Goal: Transaction & Acquisition: Purchase product/service

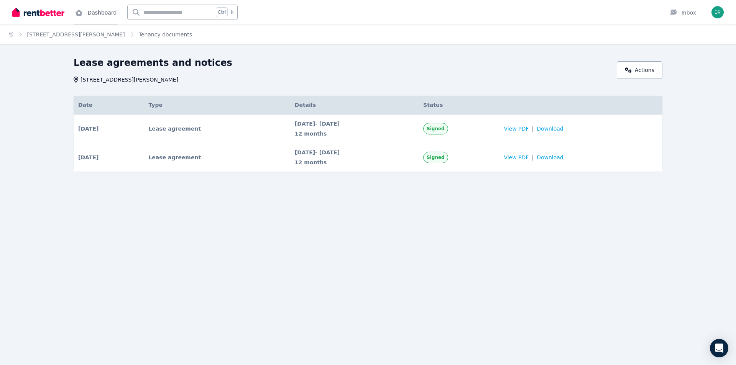
click at [103, 12] on link "Dashboard" at bounding box center [96, 12] width 44 height 25
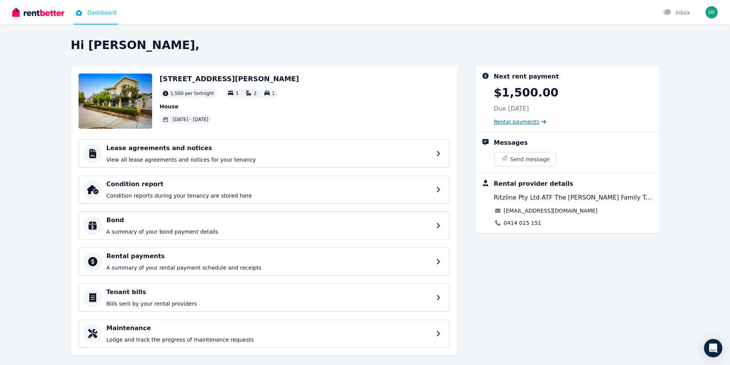
click at [517, 120] on span "Rental payments" at bounding box center [517, 122] width 46 height 8
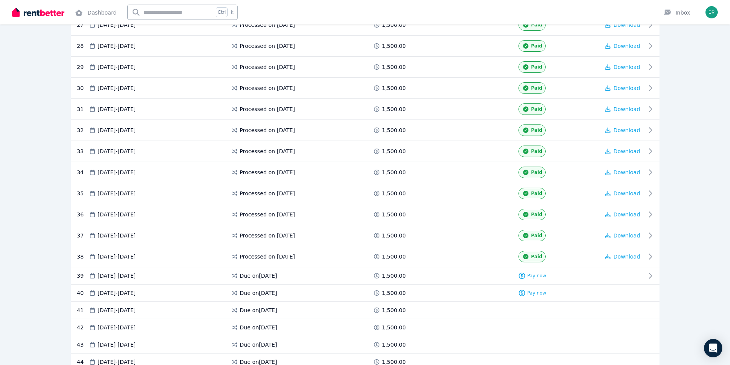
scroll to position [805, 0]
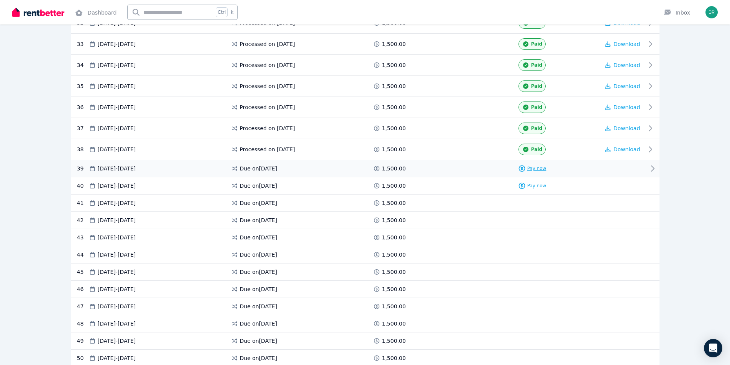
click at [537, 168] on span "Pay now" at bounding box center [537, 169] width 19 height 6
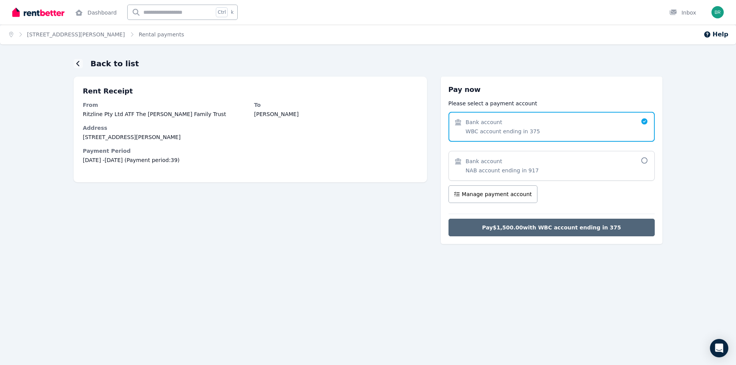
click at [555, 227] on span "Pay $1,500.00 with WBC account ending in 375" at bounding box center [551, 228] width 139 height 8
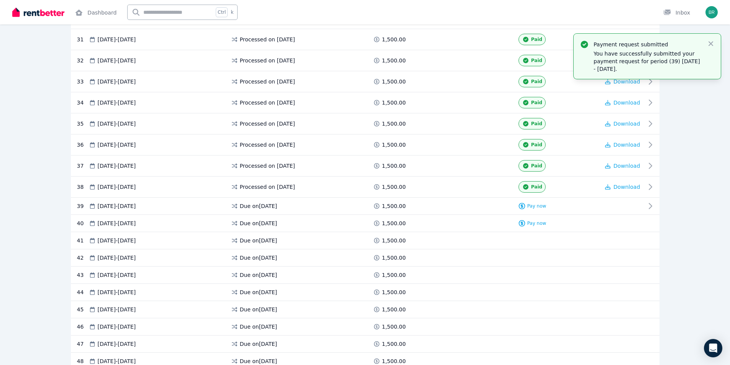
scroll to position [805, 0]
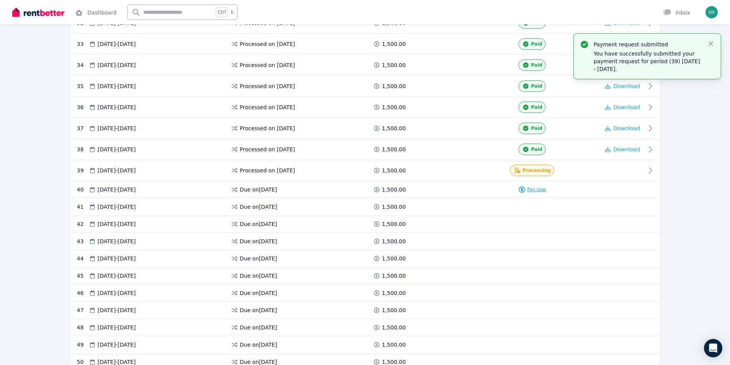
click at [532, 188] on span "Pay now" at bounding box center [537, 190] width 19 height 6
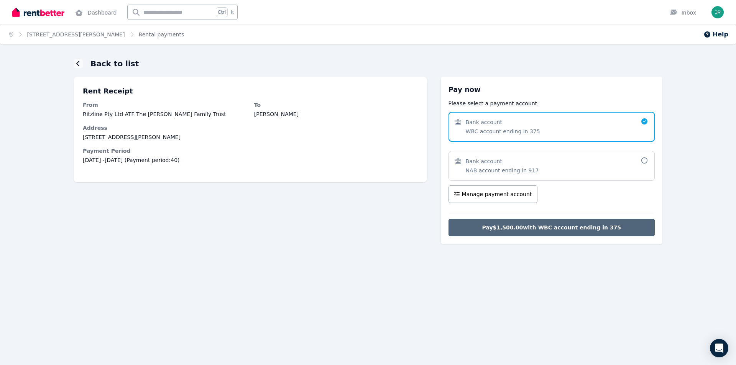
click at [544, 228] on span "Pay $1,500.00 with WBC account ending in 375" at bounding box center [551, 228] width 139 height 8
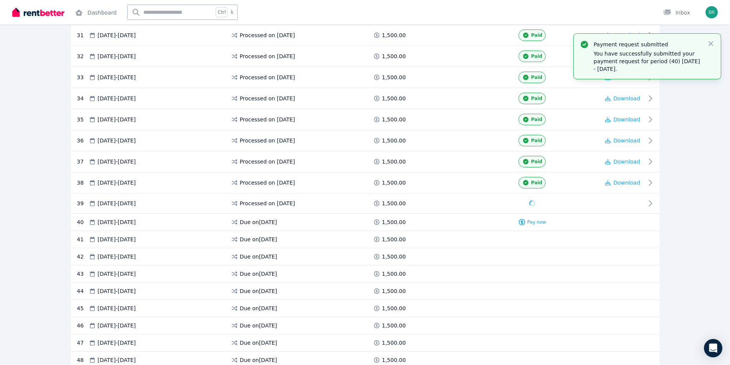
scroll to position [907, 0]
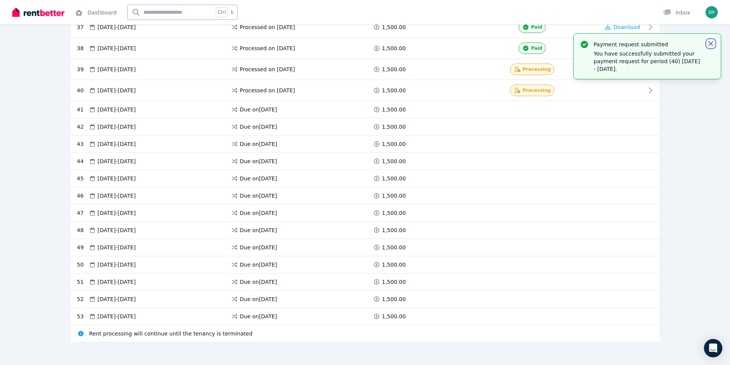
click at [712, 42] on icon "button" at bounding box center [711, 43] width 5 height 5
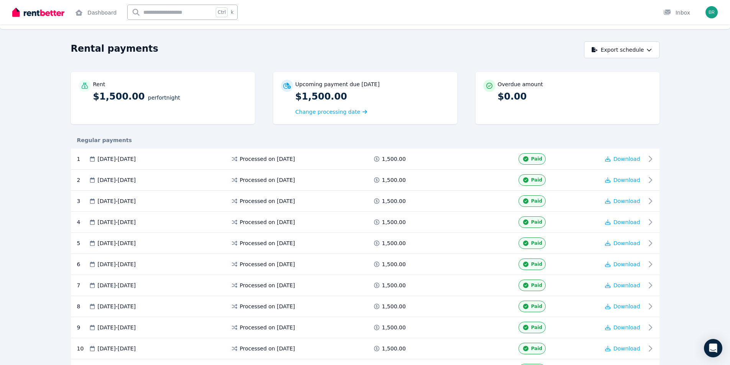
scroll to position [0, 0]
